Goal: Information Seeking & Learning: Learn about a topic

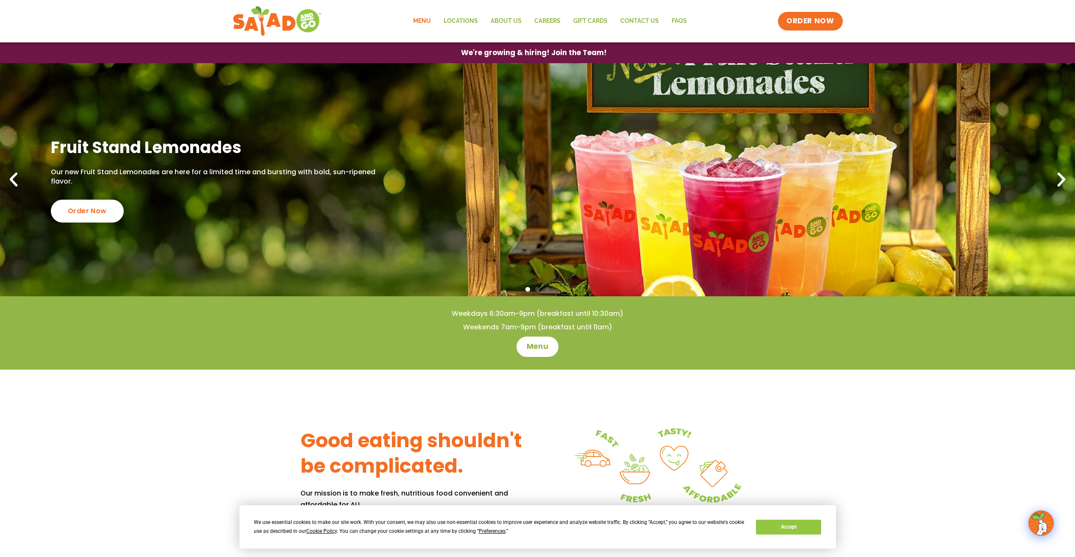
click at [427, 17] on link "Menu" at bounding box center [422, 20] width 31 height 19
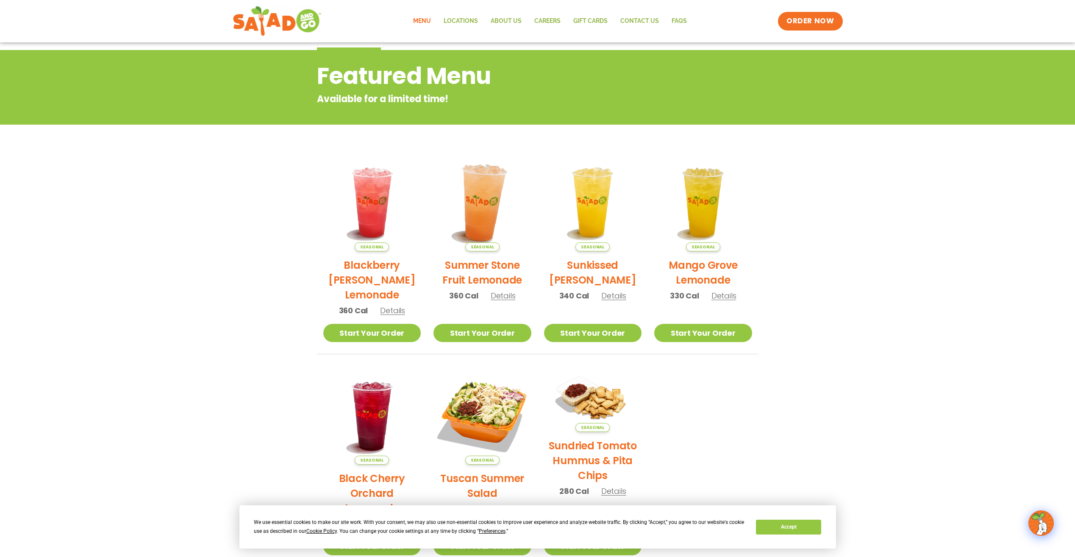
scroll to position [127, 0]
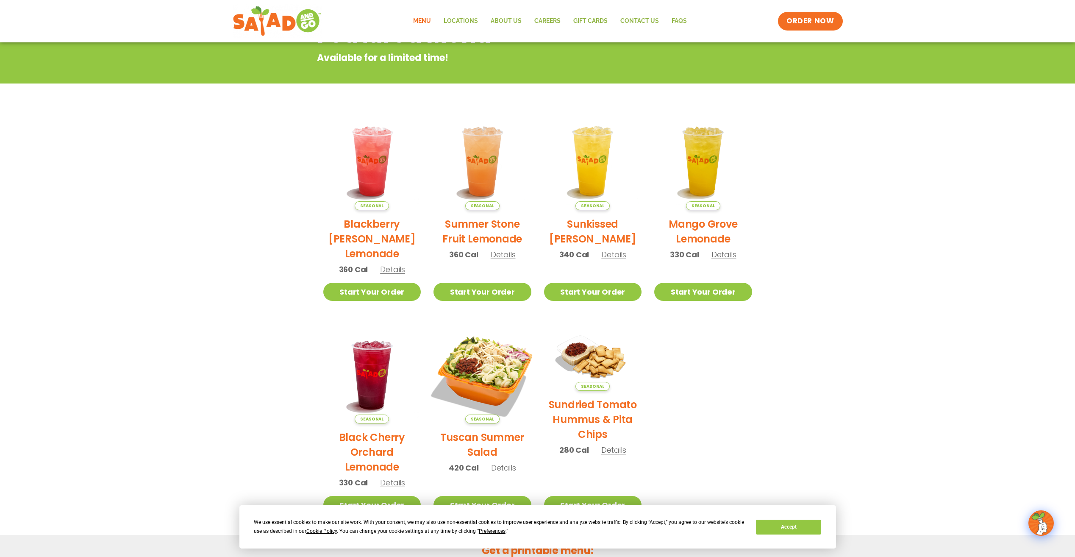
click at [495, 379] on img at bounding box center [482, 374] width 115 height 115
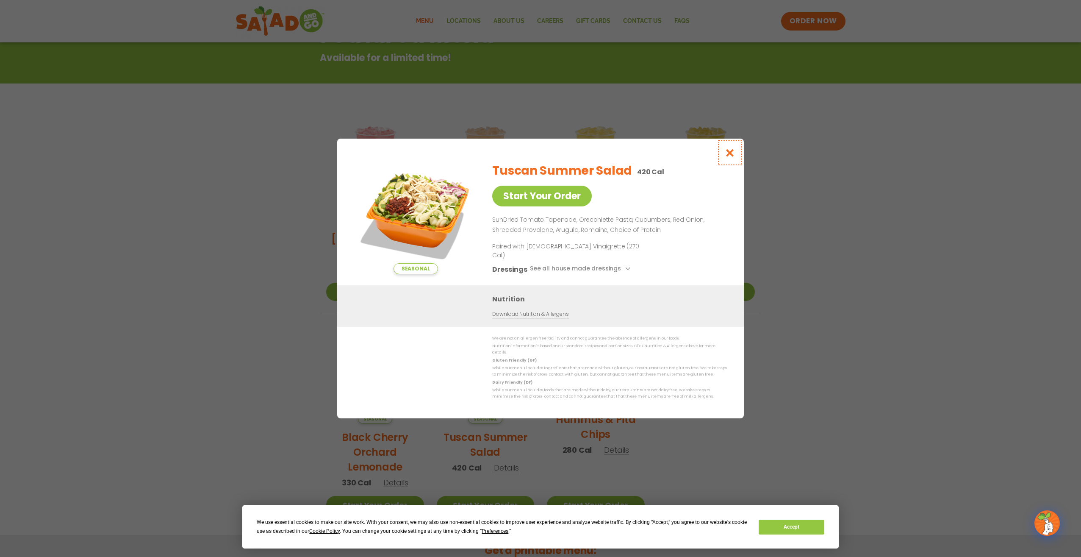
click at [725, 157] on icon "Close modal" at bounding box center [730, 152] width 11 height 9
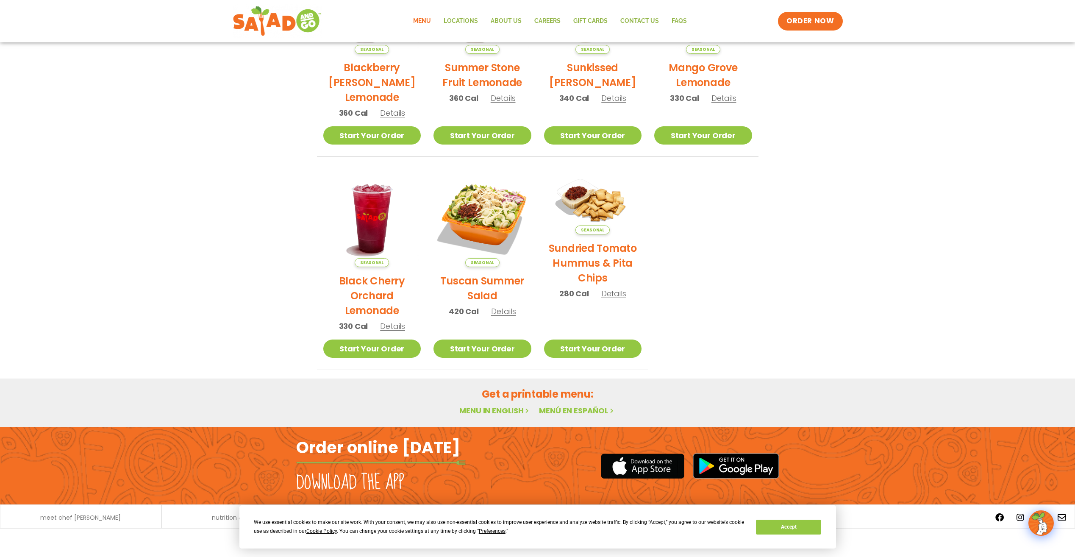
scroll to position [0, 0]
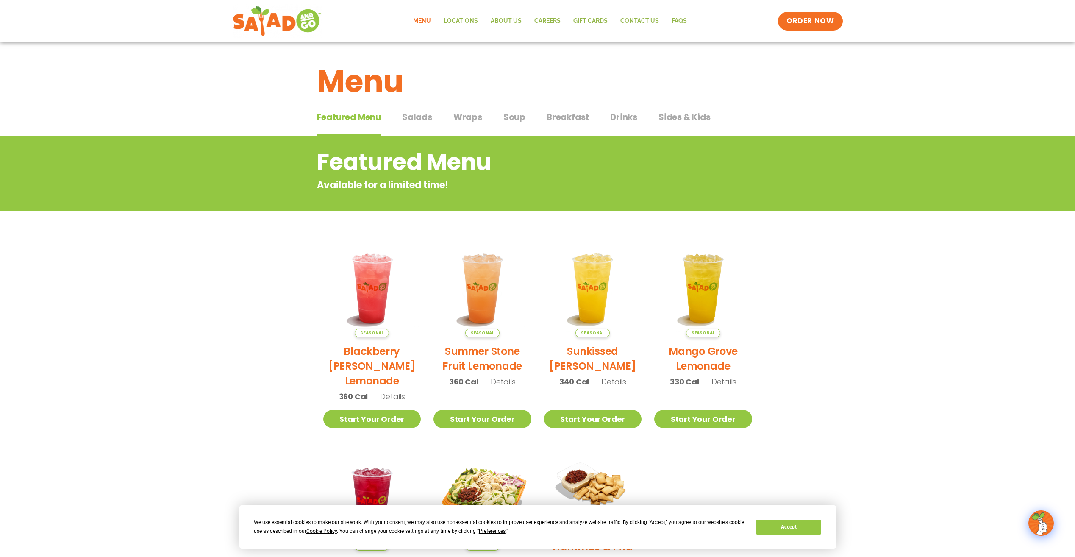
click at [421, 123] on span "Salads" at bounding box center [417, 117] width 30 height 13
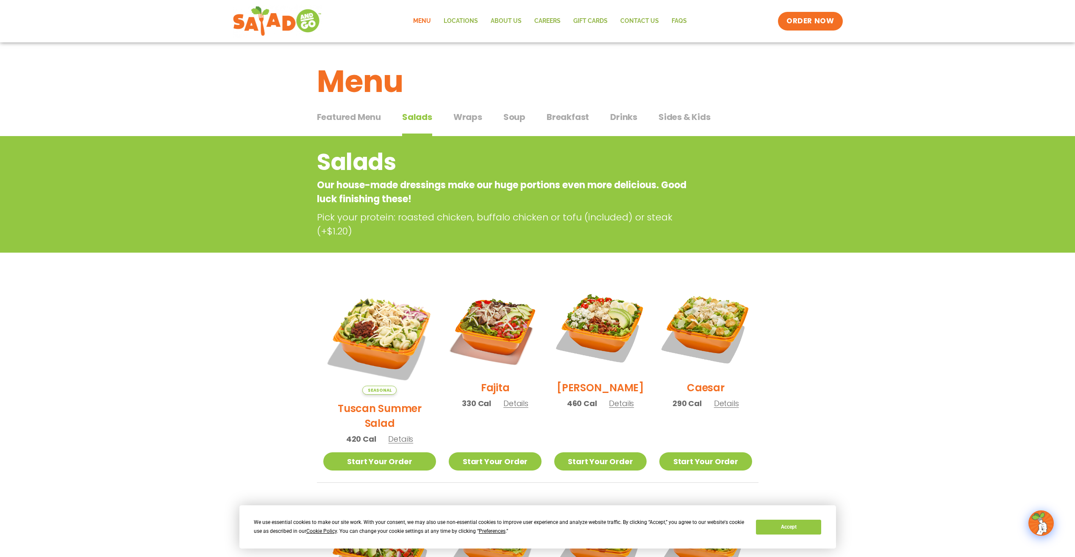
click at [460, 114] on span "Wraps" at bounding box center [467, 117] width 29 height 13
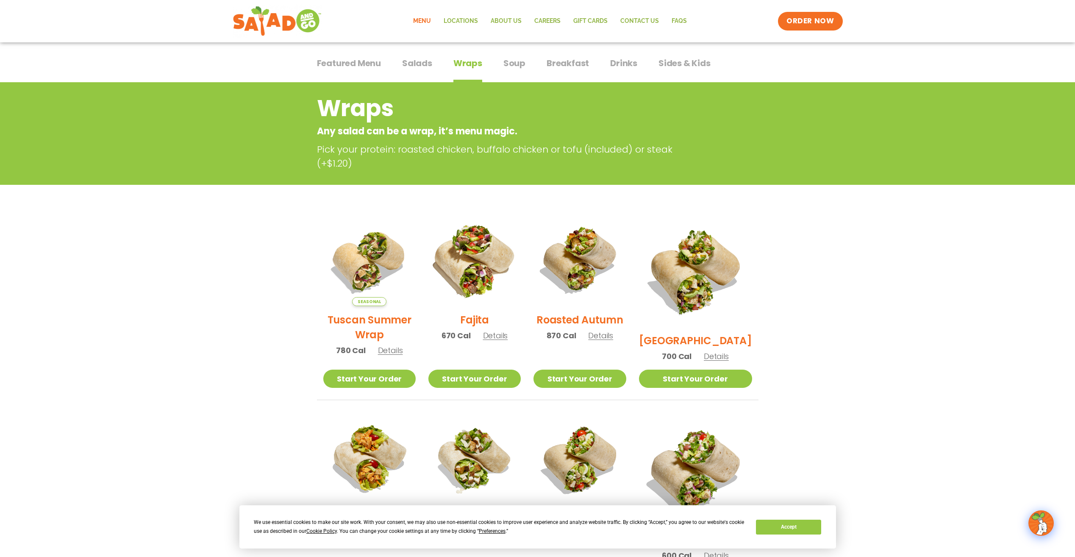
scroll to position [42, 0]
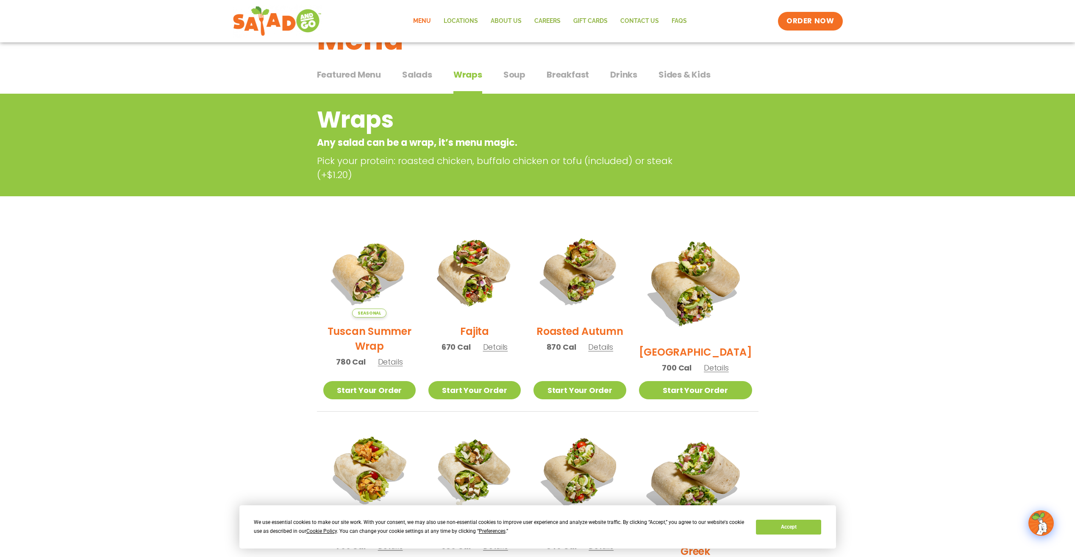
click at [512, 85] on button "Soup Soup" at bounding box center [514, 81] width 22 height 26
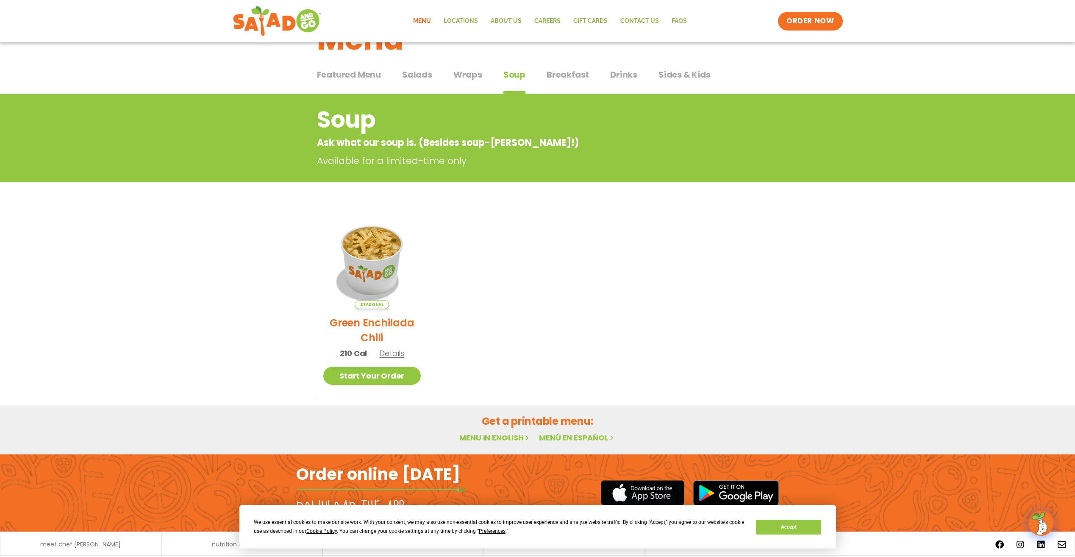
scroll to position [42, 0]
click at [587, 72] on div "Featured Menu Featured Menu Salads Salads Wraps Wraps Soup Soup Breakfast Break…" at bounding box center [538, 79] width 442 height 29
click at [660, 73] on span "Sides & Kids" at bounding box center [685, 74] width 52 height 13
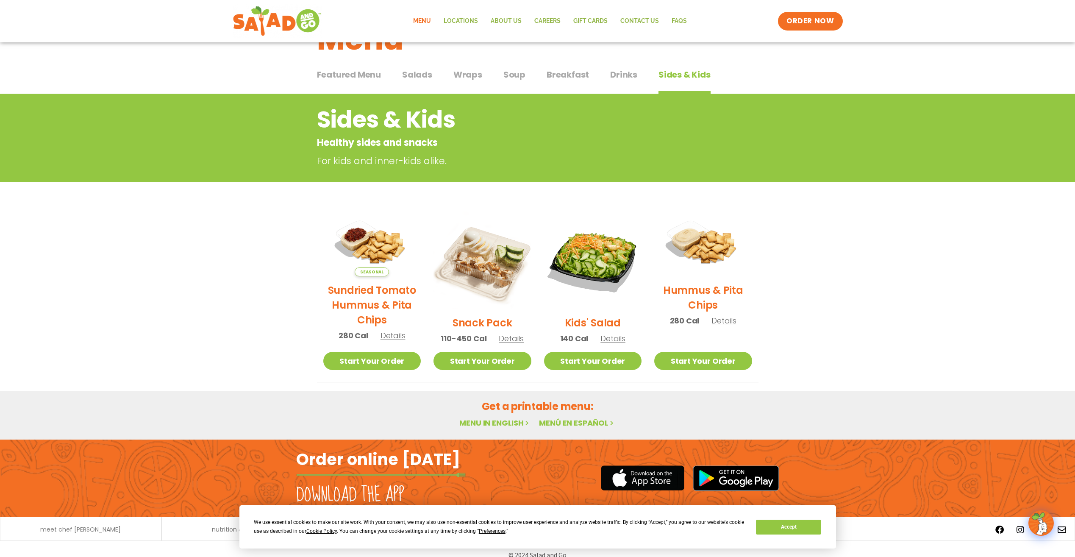
click at [614, 77] on span "Drinks" at bounding box center [623, 74] width 27 height 13
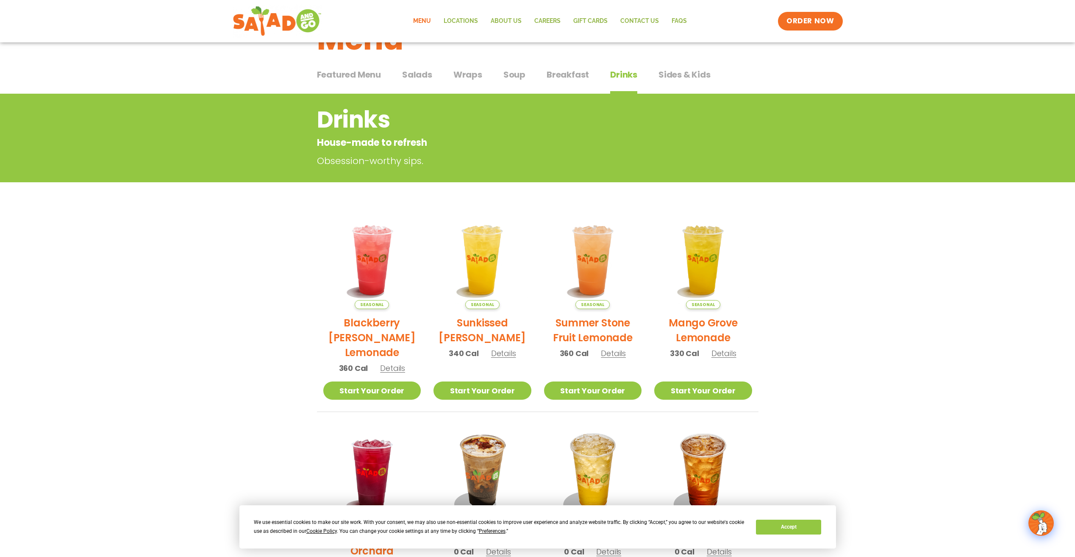
click at [548, 78] on span "Breakfast" at bounding box center [568, 74] width 42 height 13
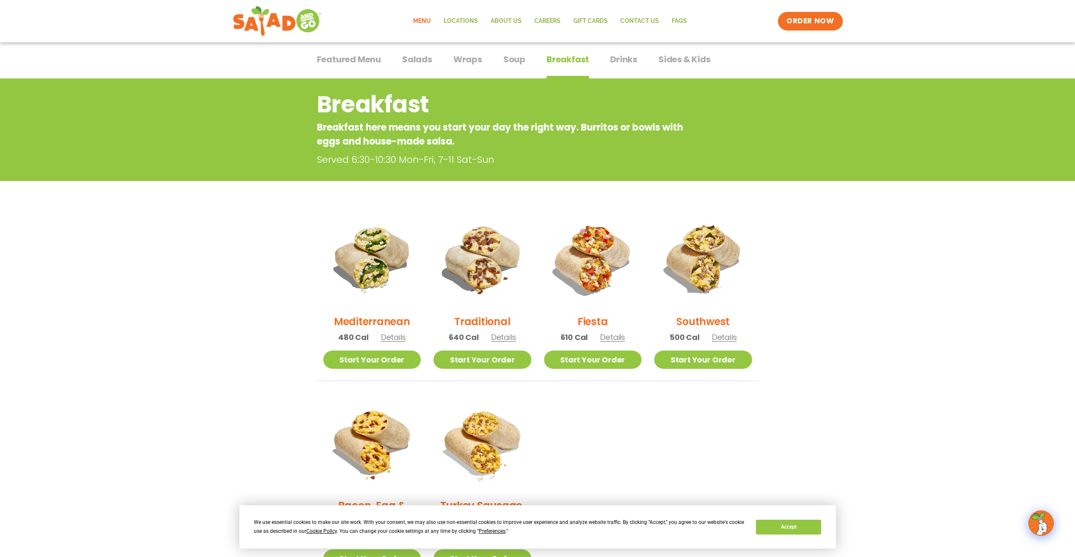
scroll to position [85, 0]
